Goal: Task Accomplishment & Management: Use online tool/utility

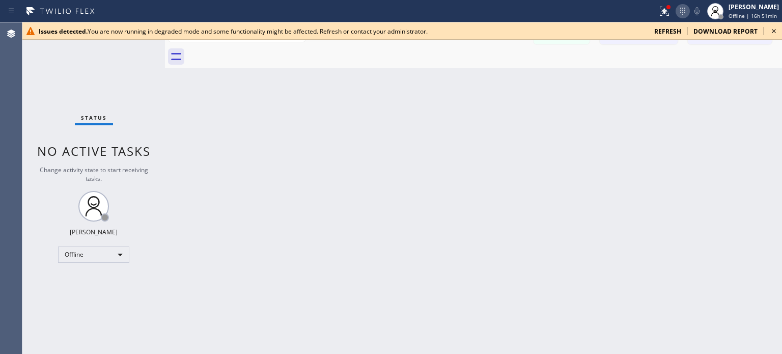
click at [682, 12] on icon at bounding box center [683, 11] width 12 height 12
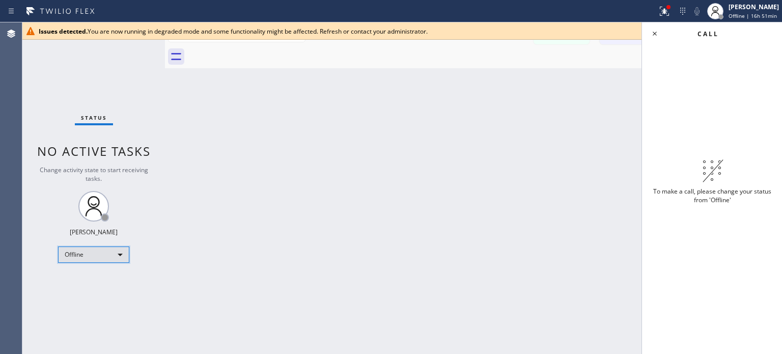
click at [106, 260] on div "Offline" at bounding box center [93, 255] width 71 height 16
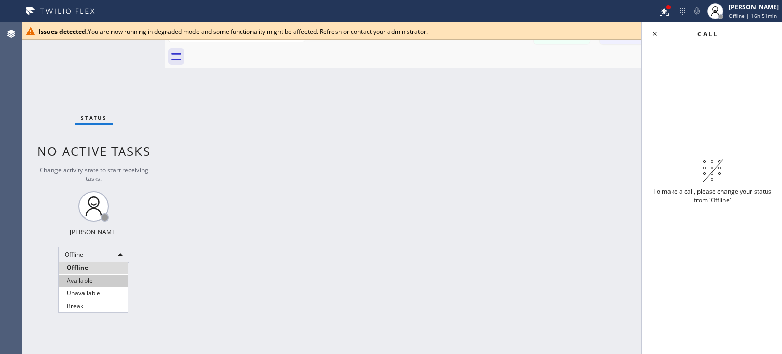
click at [105, 282] on li "Available" at bounding box center [93, 281] width 69 height 12
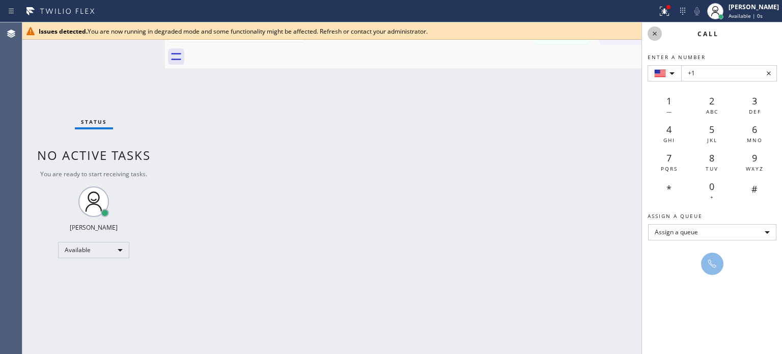
click at [653, 35] on icon at bounding box center [655, 34] width 4 height 4
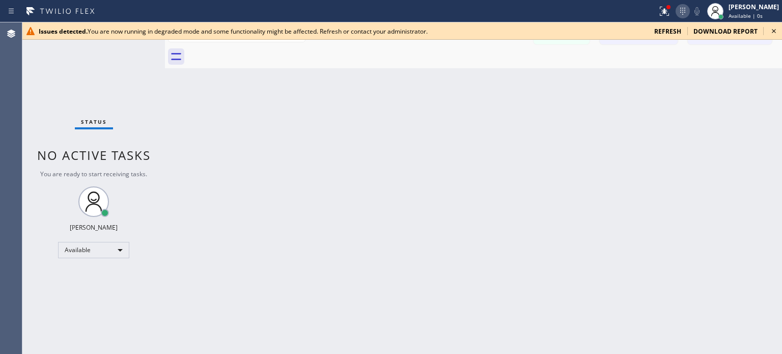
click at [684, 8] on icon at bounding box center [683, 11] width 12 height 12
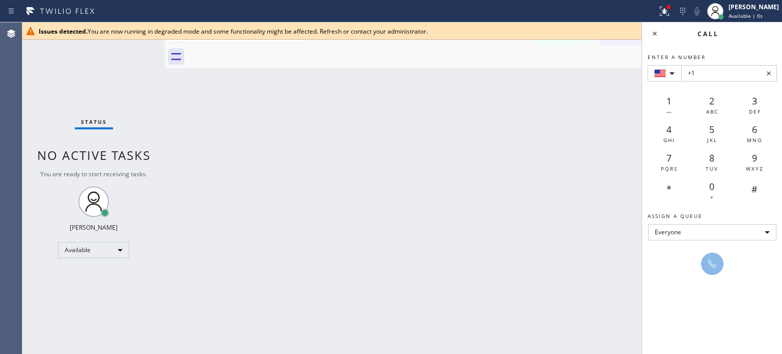
click at [587, 104] on div "Back to Dashboard Change Sender ID Customers Technicians [PERSON_NAME] [DATE] 1…" at bounding box center [473, 188] width 617 height 332
click at [650, 28] on icon at bounding box center [655, 34] width 12 height 12
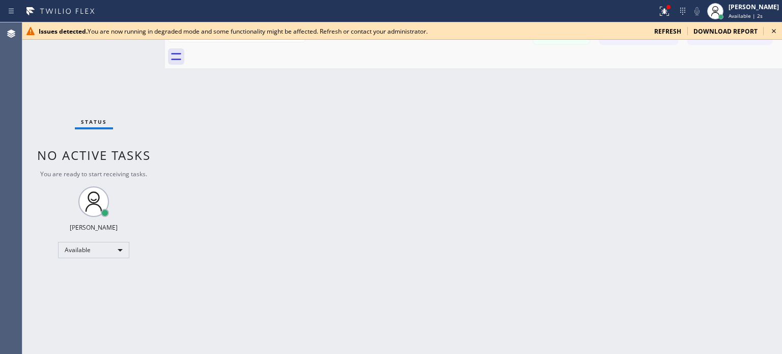
click at [656, 30] on span "refresh" at bounding box center [668, 31] width 27 height 9
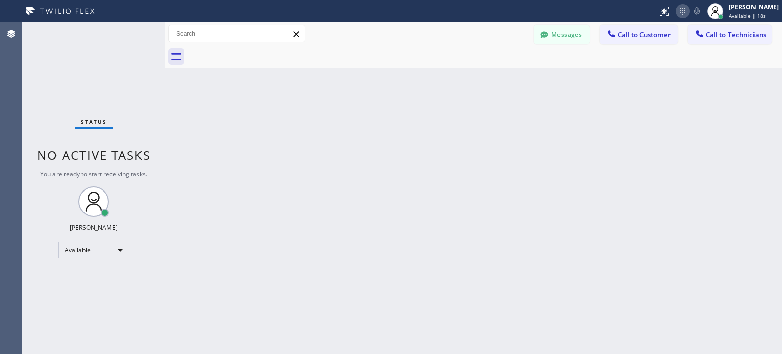
click at [684, 10] on icon at bounding box center [683, 11] width 12 height 12
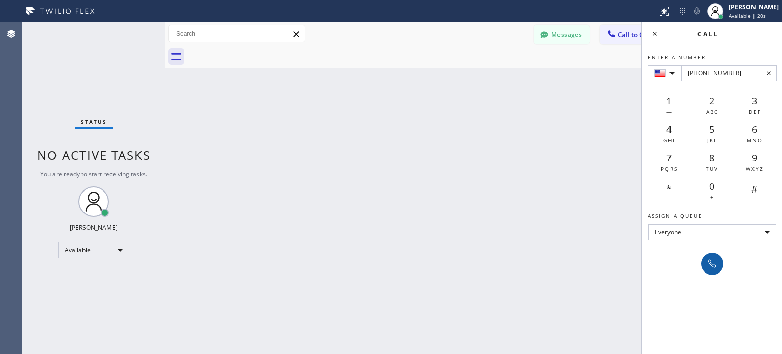
type input "+1(760) 409-5602"
click at [712, 254] on button at bounding box center [712, 264] width 22 height 22
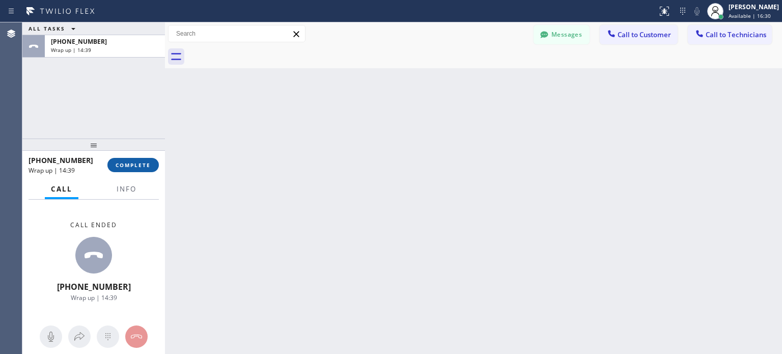
click at [116, 167] on span "COMPLETE" at bounding box center [133, 164] width 35 height 7
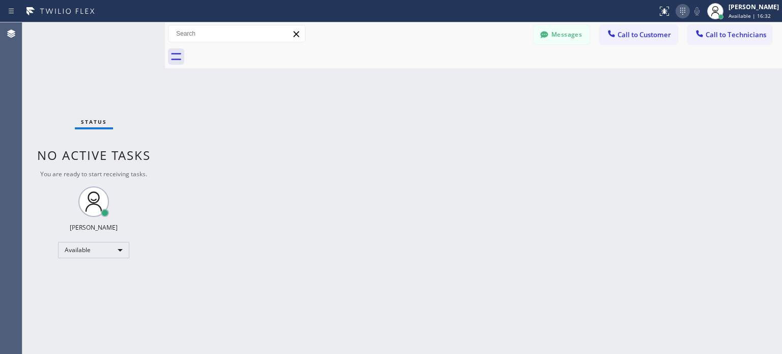
click at [683, 12] on icon at bounding box center [683, 11] width 12 height 12
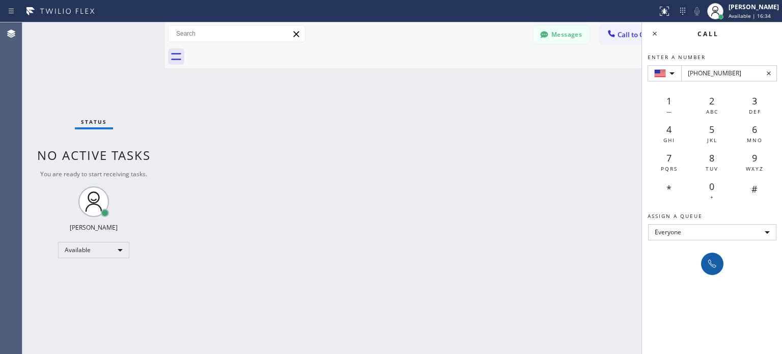
type input "+1(305) 970-2570"
click at [710, 267] on icon at bounding box center [713, 264] width 12 height 12
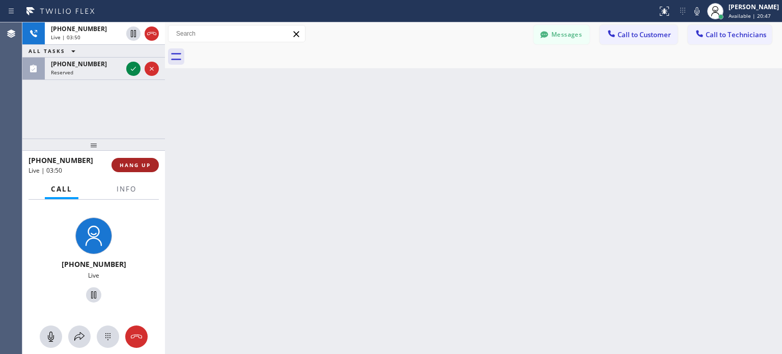
click at [130, 165] on span "HANG UP" at bounding box center [135, 164] width 31 height 7
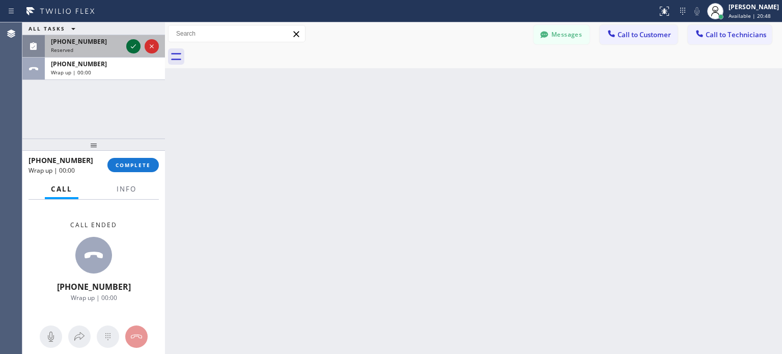
click at [134, 49] on icon at bounding box center [133, 46] width 12 height 12
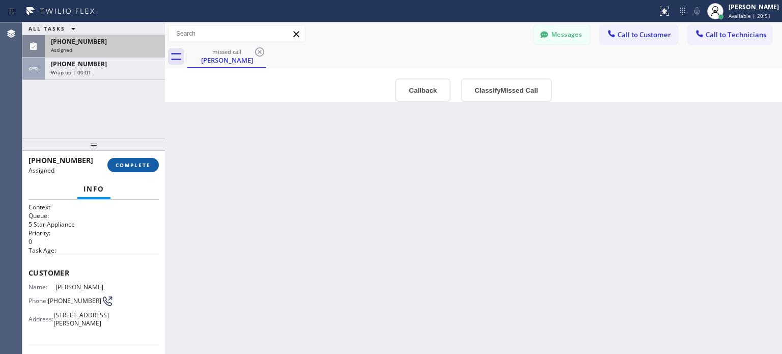
click at [134, 166] on span "COMPLETE" at bounding box center [133, 164] width 35 height 7
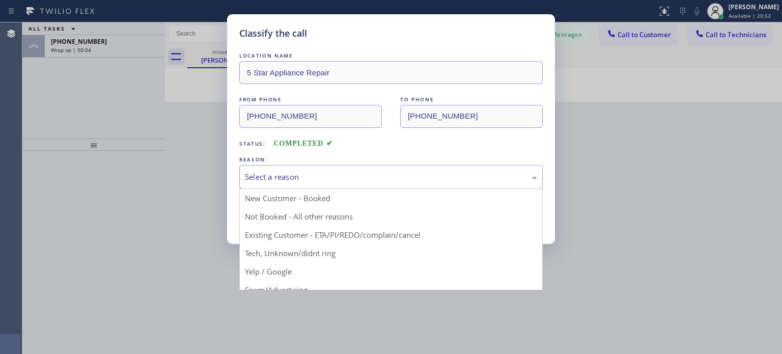
click at [456, 178] on div "Select a reason" at bounding box center [391, 177] width 292 height 12
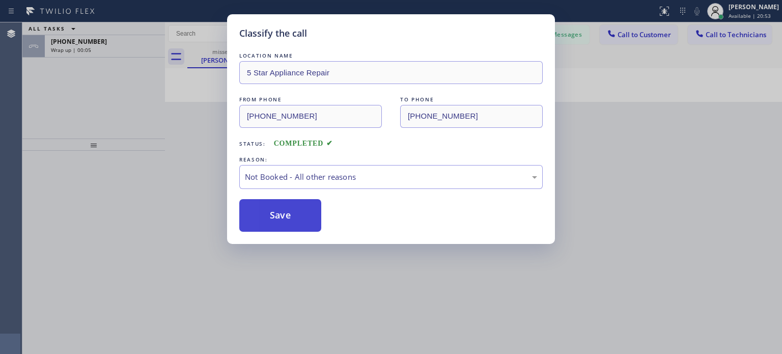
click at [305, 214] on button "Save" at bounding box center [280, 215] width 82 height 33
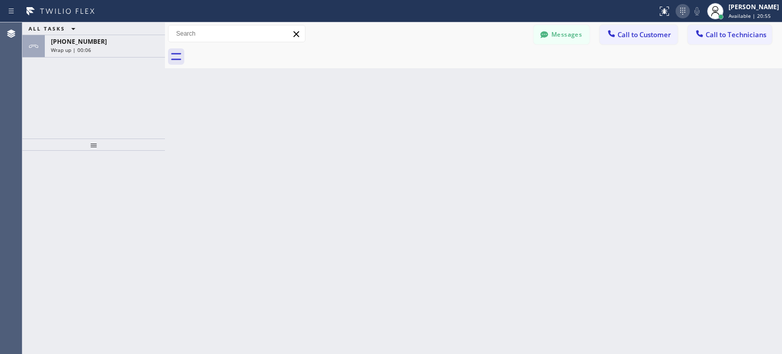
click at [681, 12] on icon at bounding box center [683, 11] width 12 height 12
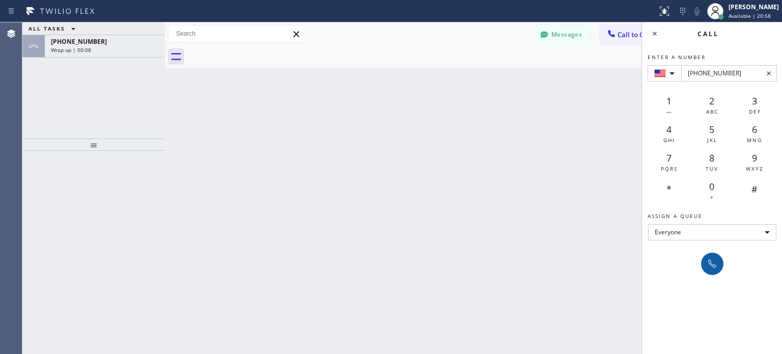
type input "+1(305) 283-9498"
click at [712, 261] on icon at bounding box center [713, 264] width 12 height 12
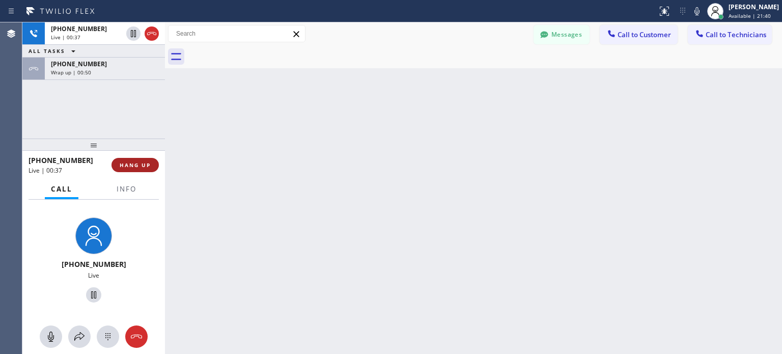
click at [156, 167] on button "HANG UP" at bounding box center [135, 165] width 47 height 14
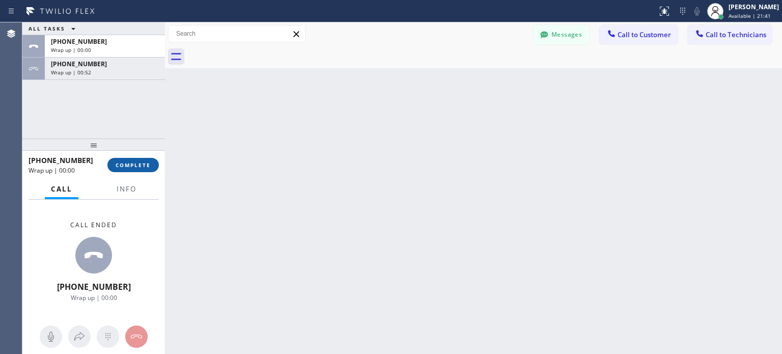
click at [146, 169] on button "COMPLETE" at bounding box center [132, 165] width 51 height 14
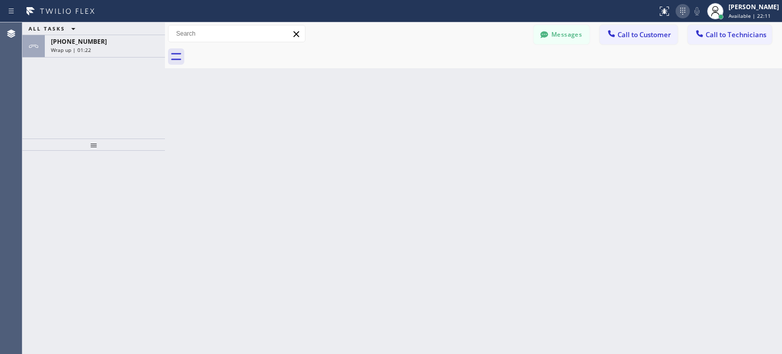
click at [677, 12] on icon at bounding box center [683, 11] width 12 height 12
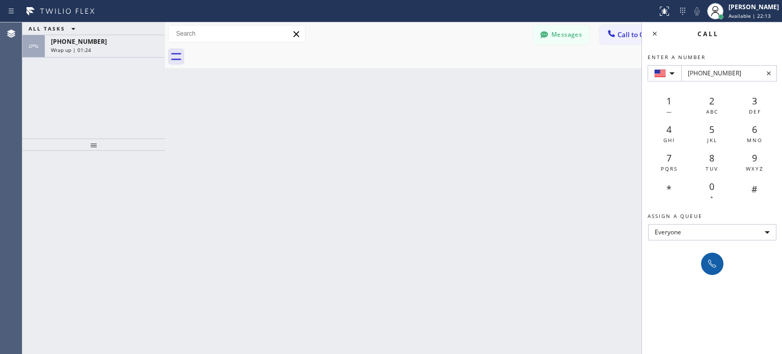
type input "+1(516) 455-8228"
click at [707, 264] on icon at bounding box center [713, 264] width 12 height 12
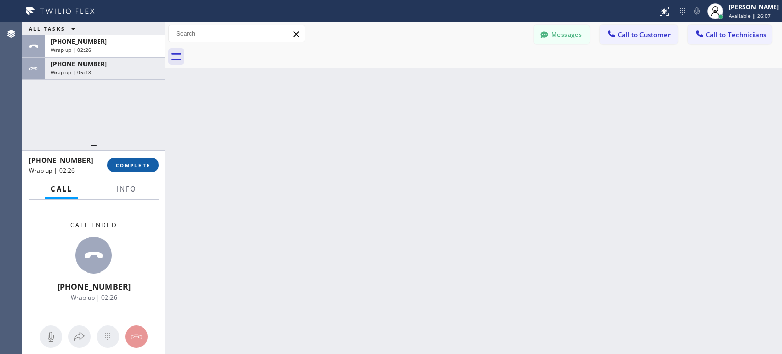
click at [149, 164] on span "COMPLETE" at bounding box center [133, 164] width 35 height 7
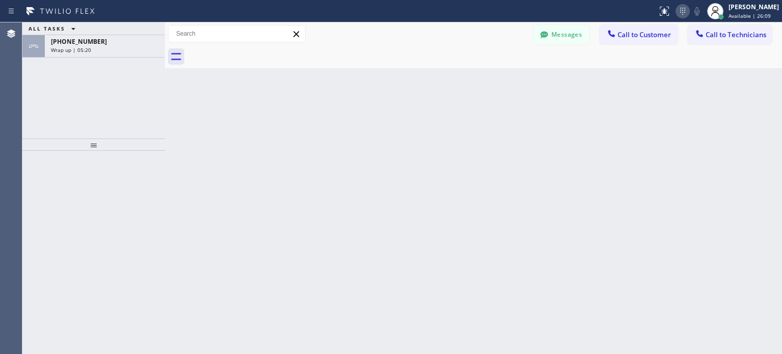
click at [677, 13] on icon at bounding box center [683, 11] width 12 height 12
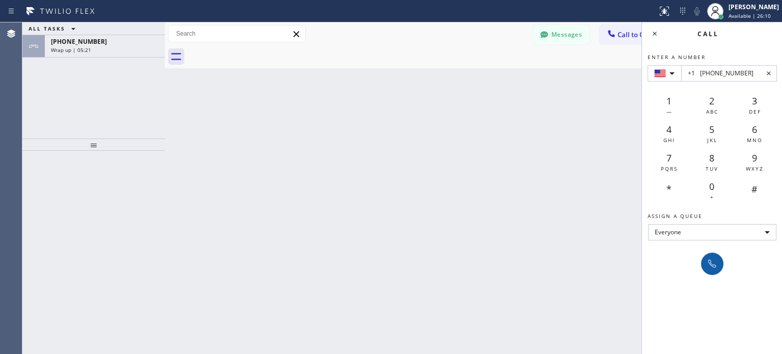
type input "+1 (305) 283-9498"
click at [709, 258] on icon at bounding box center [713, 264] width 12 height 12
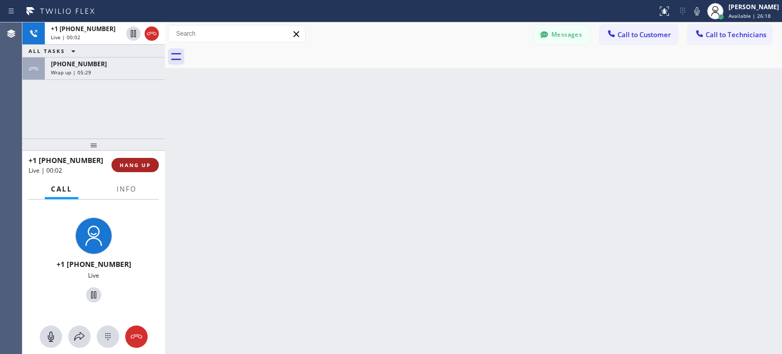
click at [143, 161] on span "HANG UP" at bounding box center [135, 164] width 31 height 7
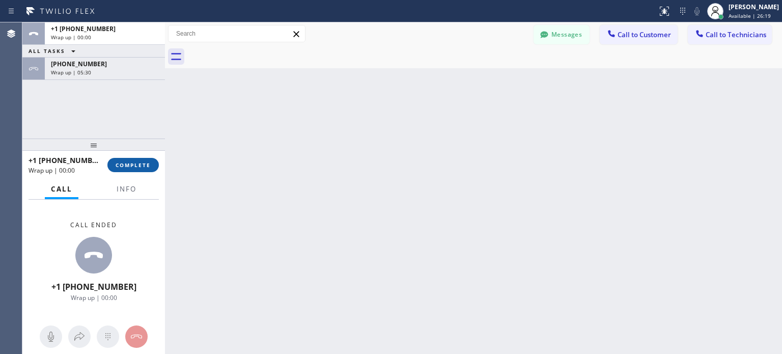
click at [143, 166] on span "COMPLETE" at bounding box center [133, 164] width 35 height 7
